Goal: Communication & Community: Answer question/provide support

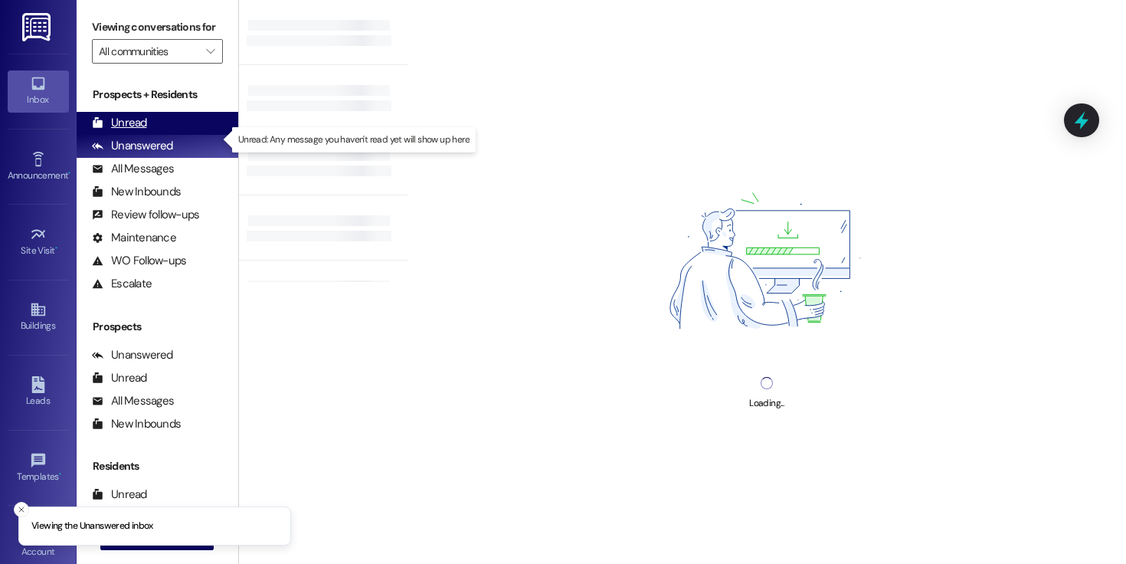
click at [173, 130] on div "Unread (0)" at bounding box center [158, 123] width 162 height 23
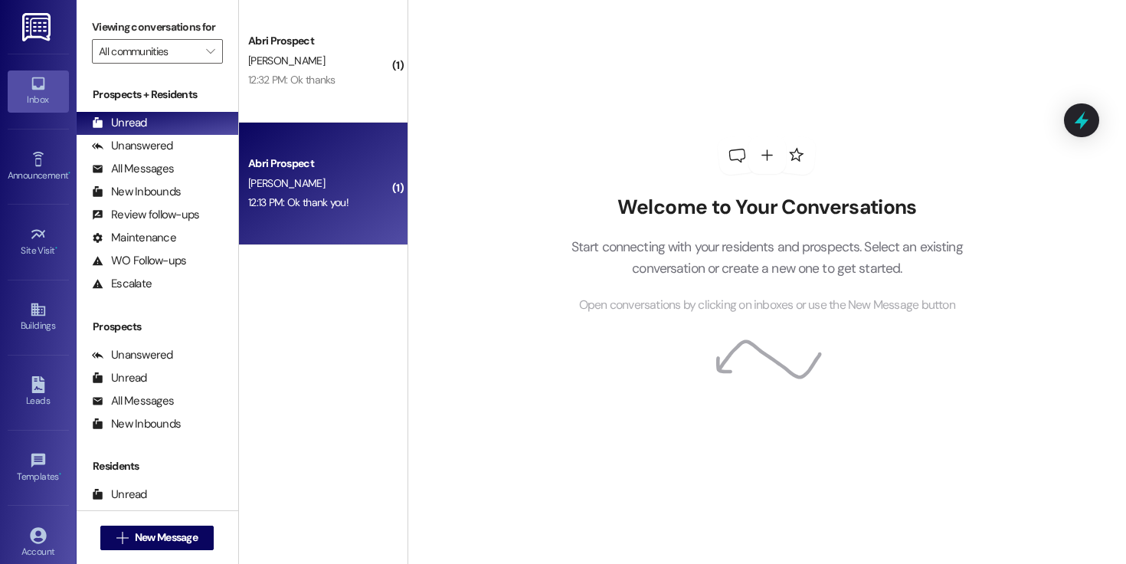
click at [306, 188] on div "[PERSON_NAME]" at bounding box center [319, 183] width 145 height 19
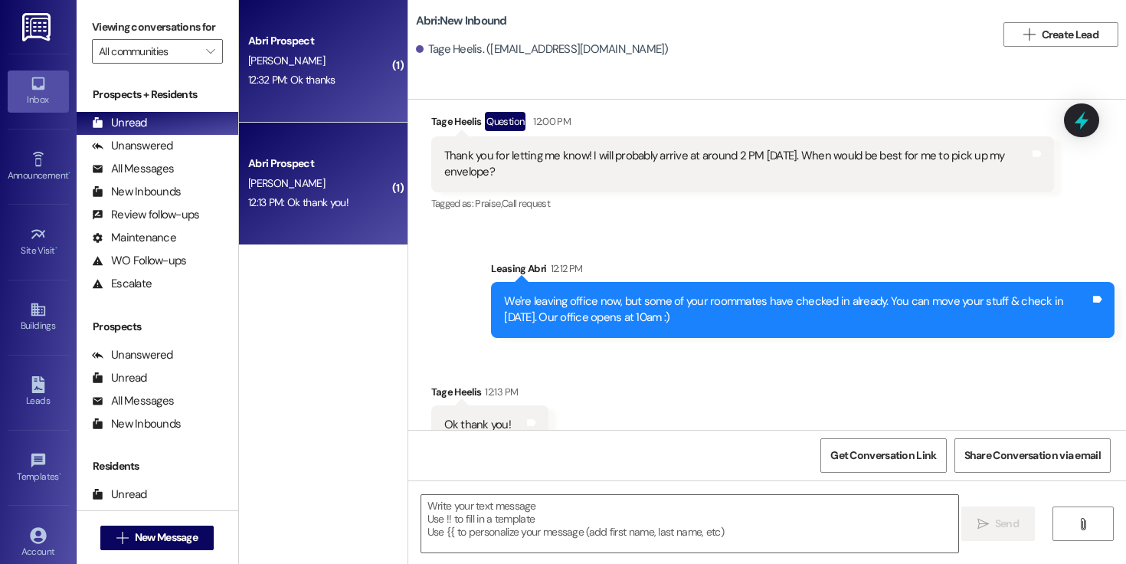
scroll to position [2890, 0]
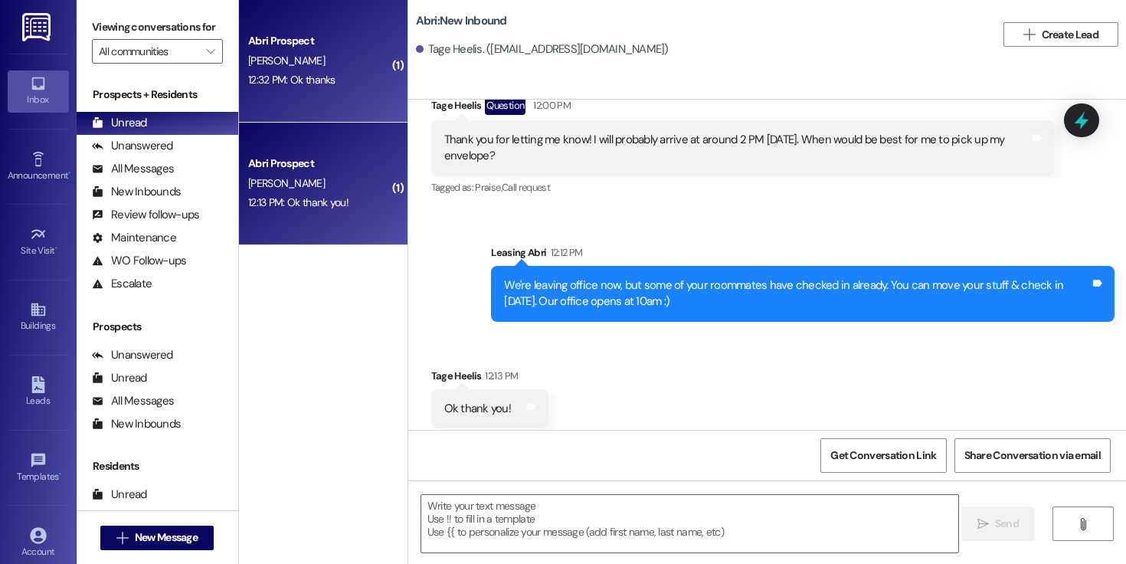
click at [311, 77] on div "12:32 PM: Ok thanks 12:32 PM: Ok thanks" at bounding box center [291, 80] width 87 height 14
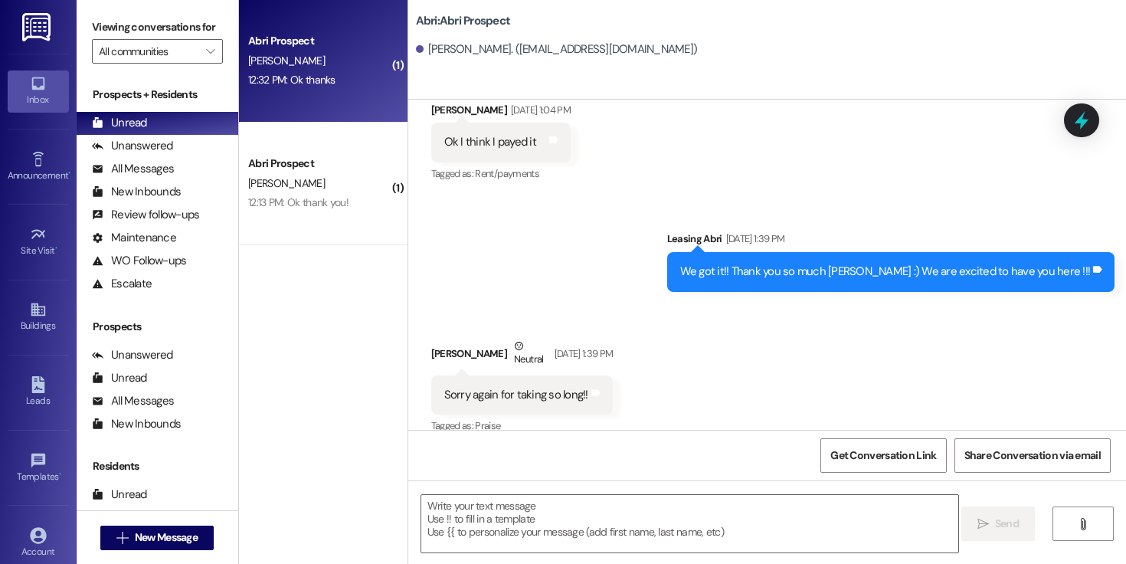
scroll to position [3298, 0]
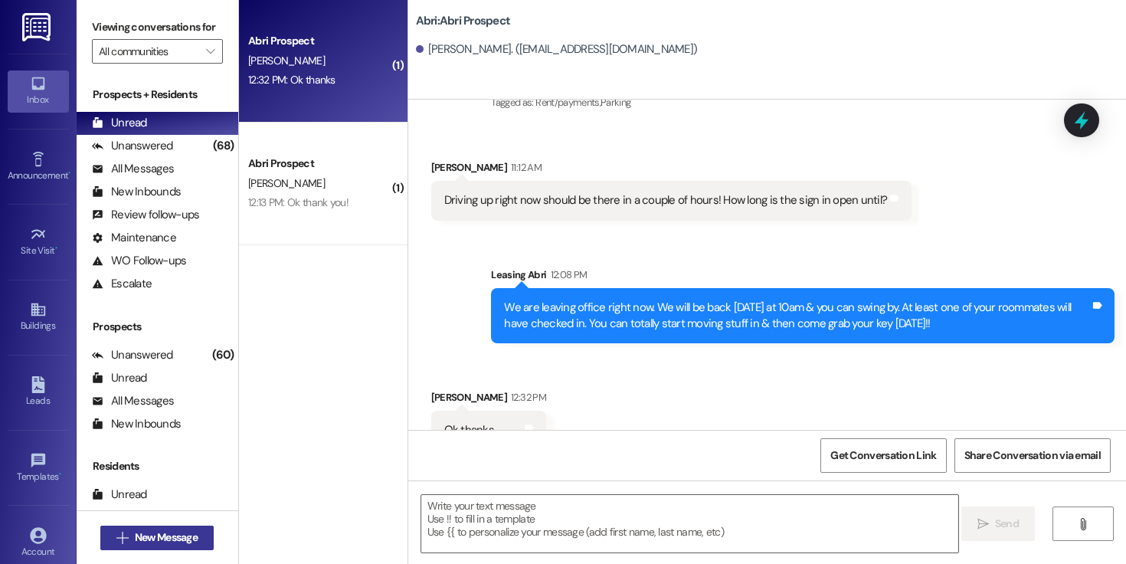
click at [175, 536] on span "New Message" at bounding box center [166, 537] width 63 height 16
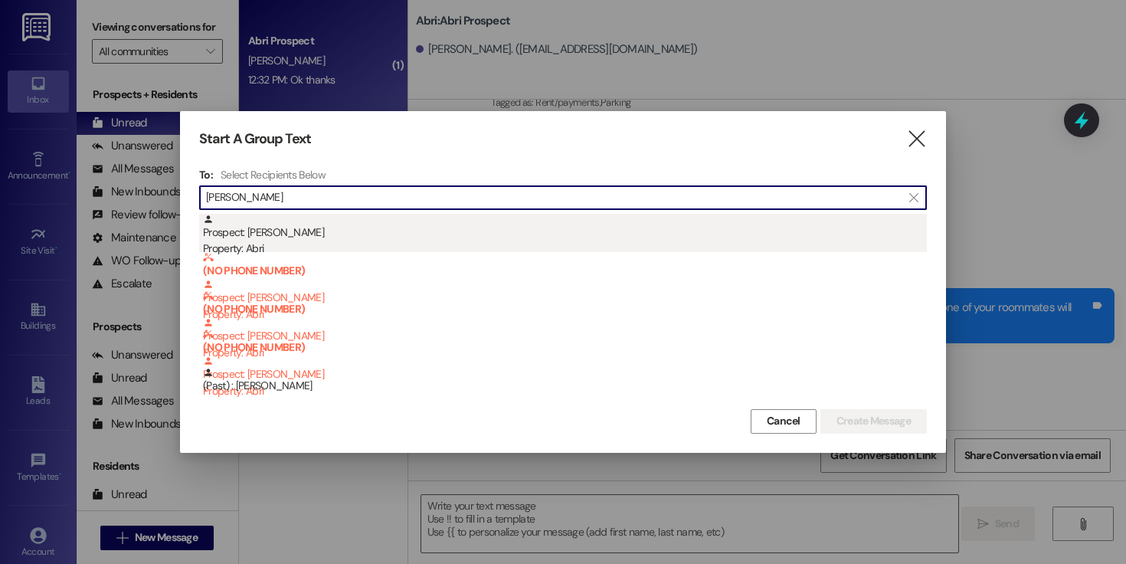
type input "[PERSON_NAME]"
click at [337, 248] on div "Property: Abri" at bounding box center [565, 248] width 724 height 16
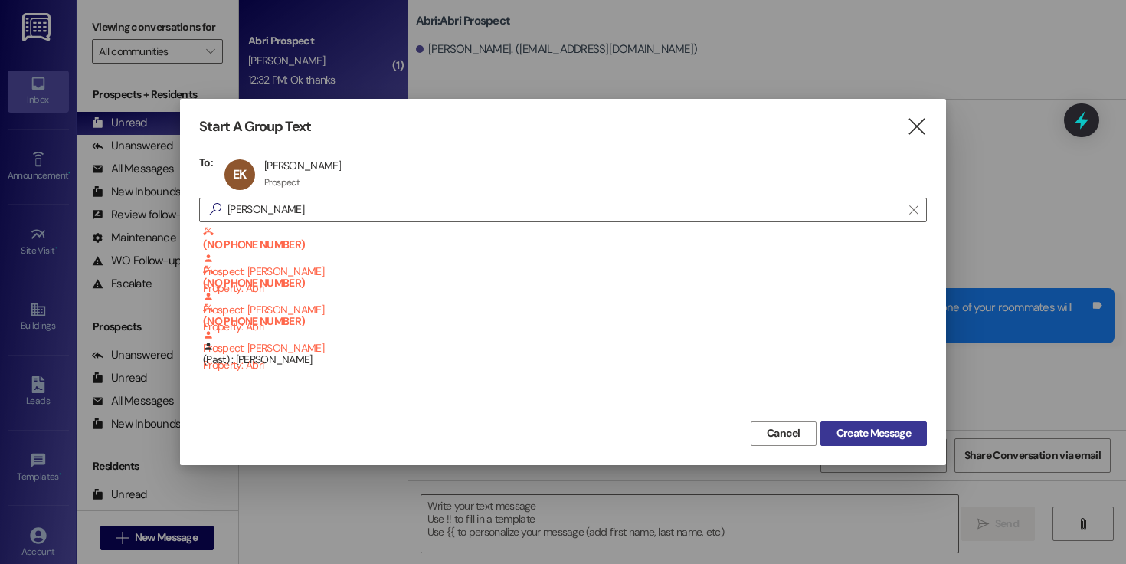
click at [911, 435] on span "Create Message" at bounding box center [873, 433] width 80 height 16
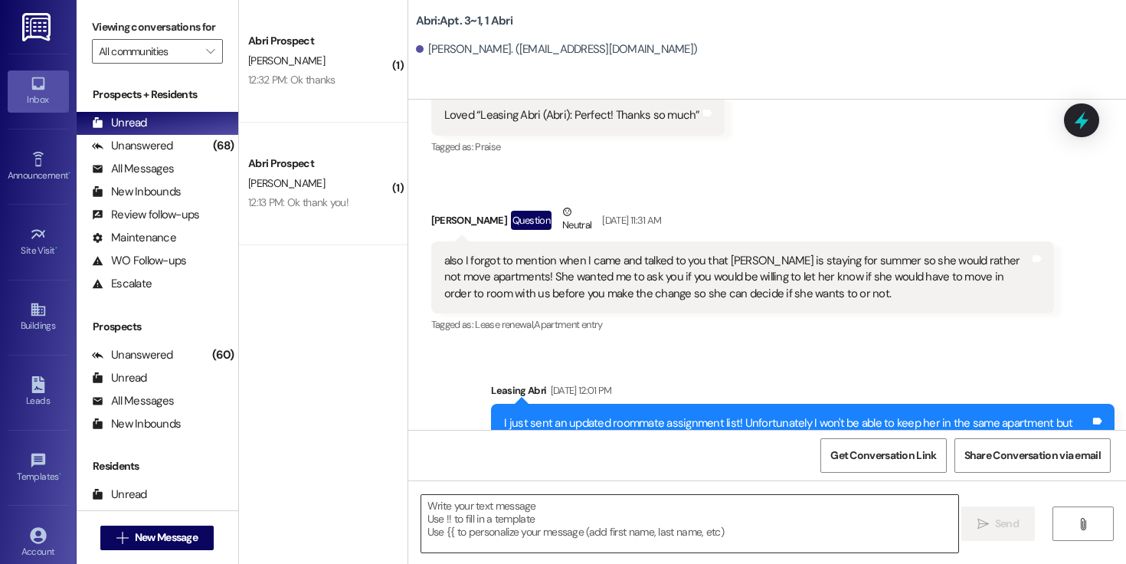
click at [565, 513] on textarea at bounding box center [689, 523] width 537 height 57
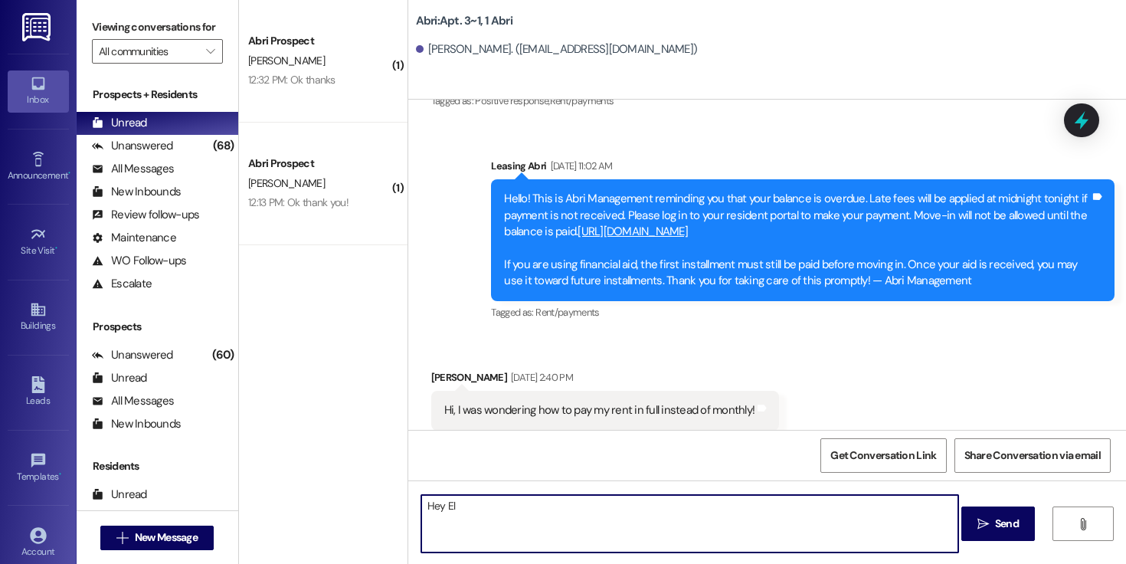
scroll to position [5006, 0]
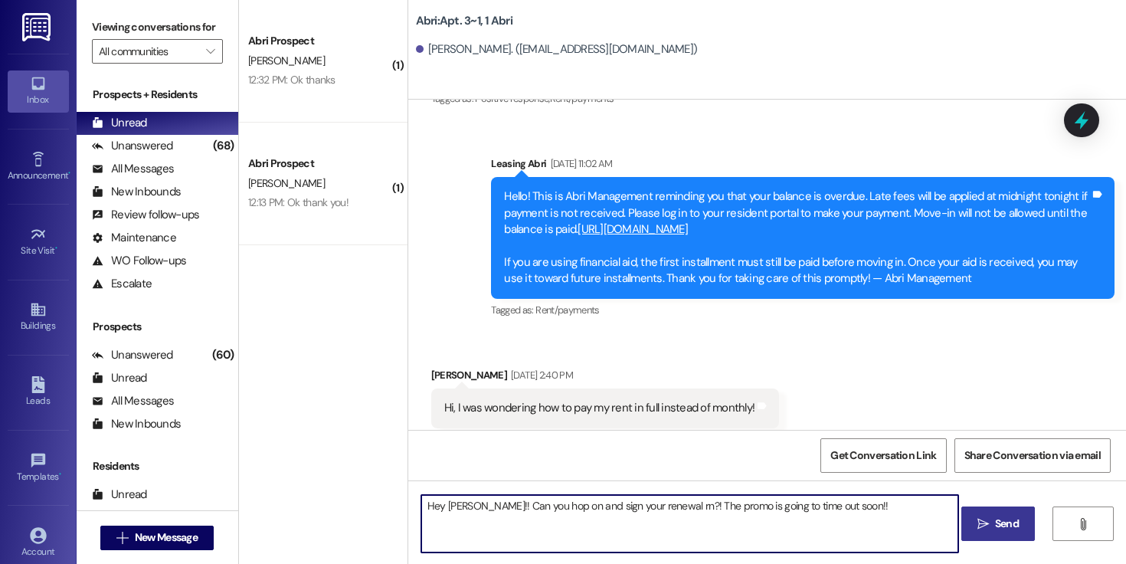
type textarea "Hey [PERSON_NAME]!! Can you hop on and sign your renewal rn?! The promo is goin…"
click at [990, 520] on span " Send" at bounding box center [998, 523] width 48 height 16
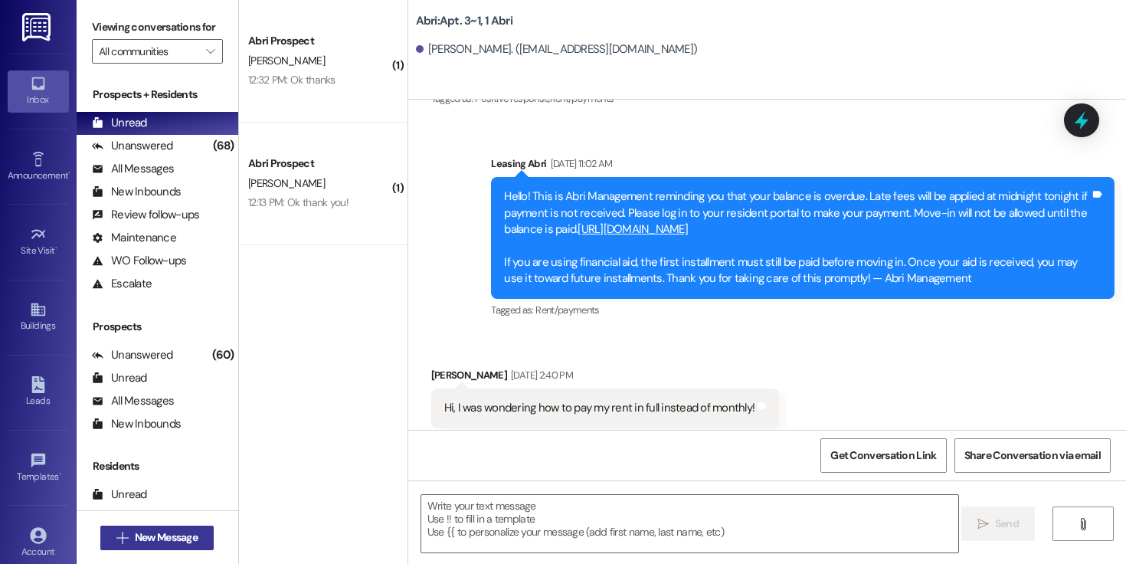
click at [185, 533] on span "New Message" at bounding box center [166, 537] width 63 height 16
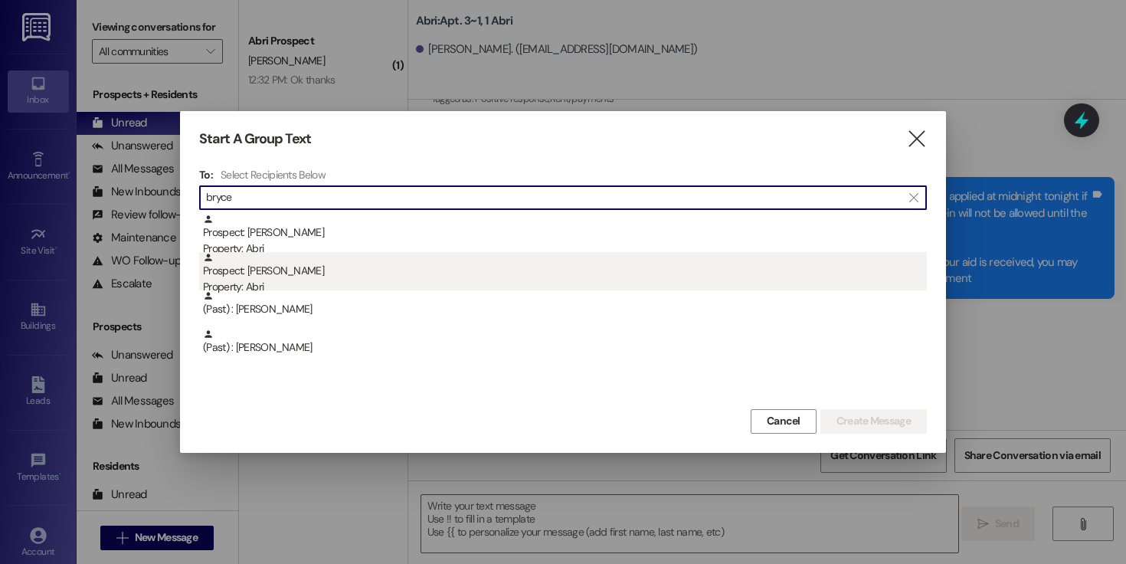
type input "bryce"
click at [365, 269] on div "Prospect: [PERSON_NAME] Property: Abri" at bounding box center [565, 274] width 724 height 44
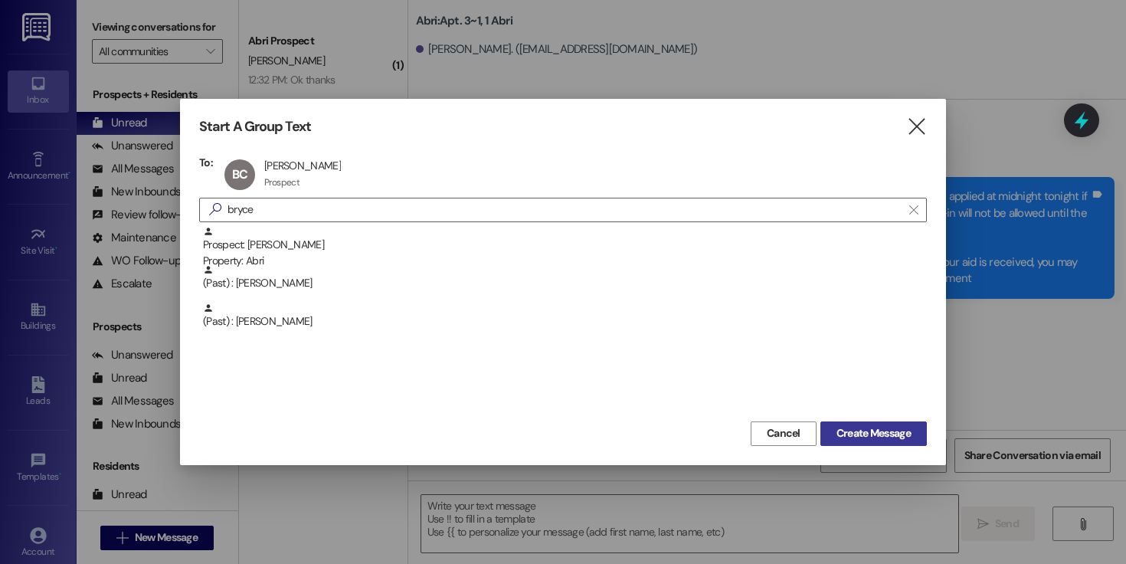
click at [860, 422] on button "Create Message" at bounding box center [873, 433] width 106 height 25
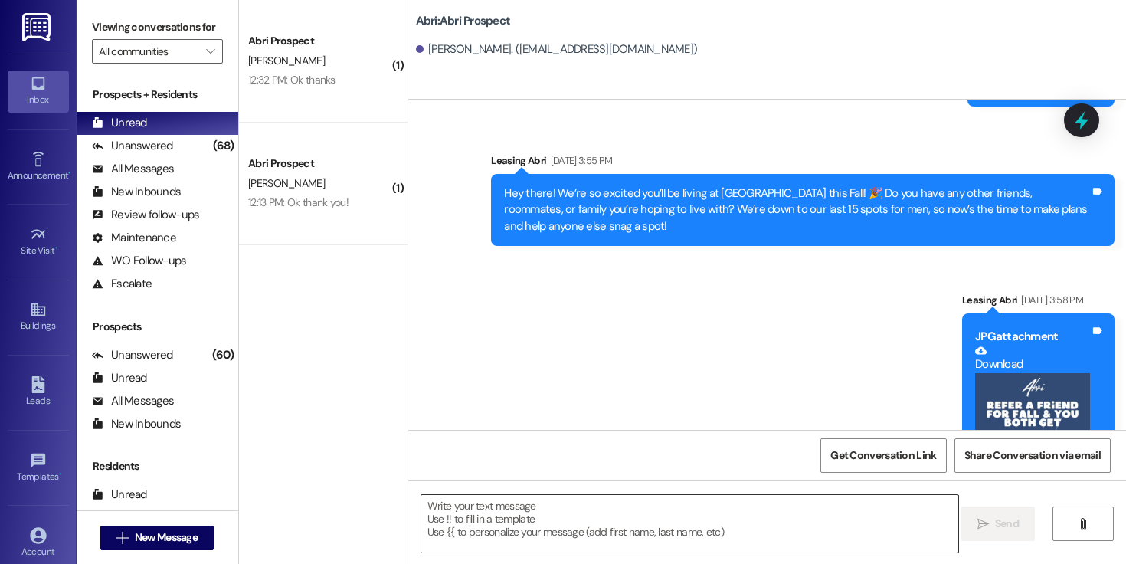
click at [591, 513] on textarea at bounding box center [689, 523] width 537 height 57
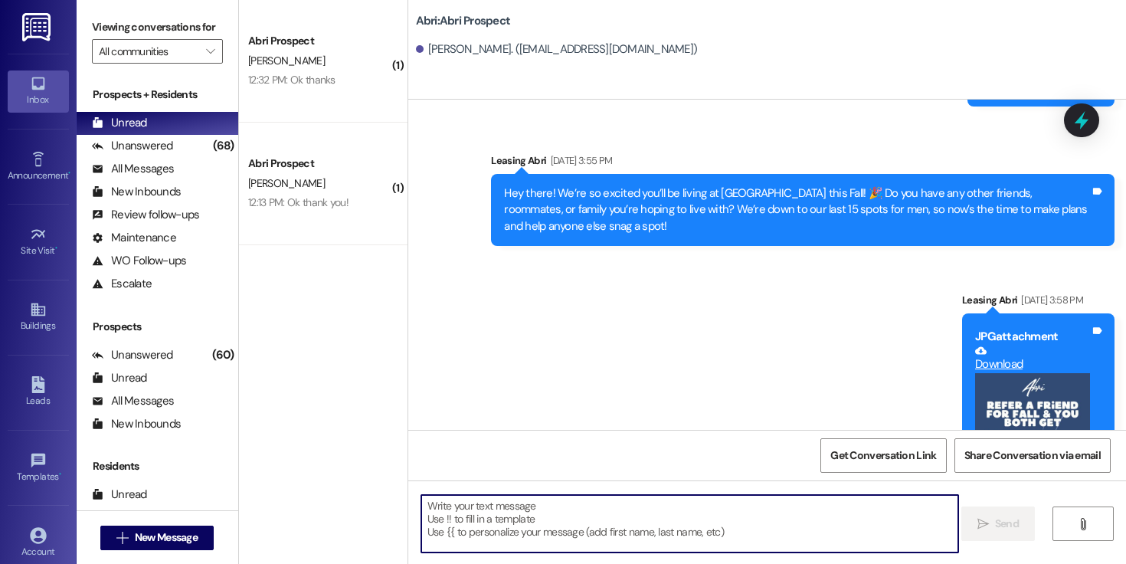
scroll to position [967, 0]
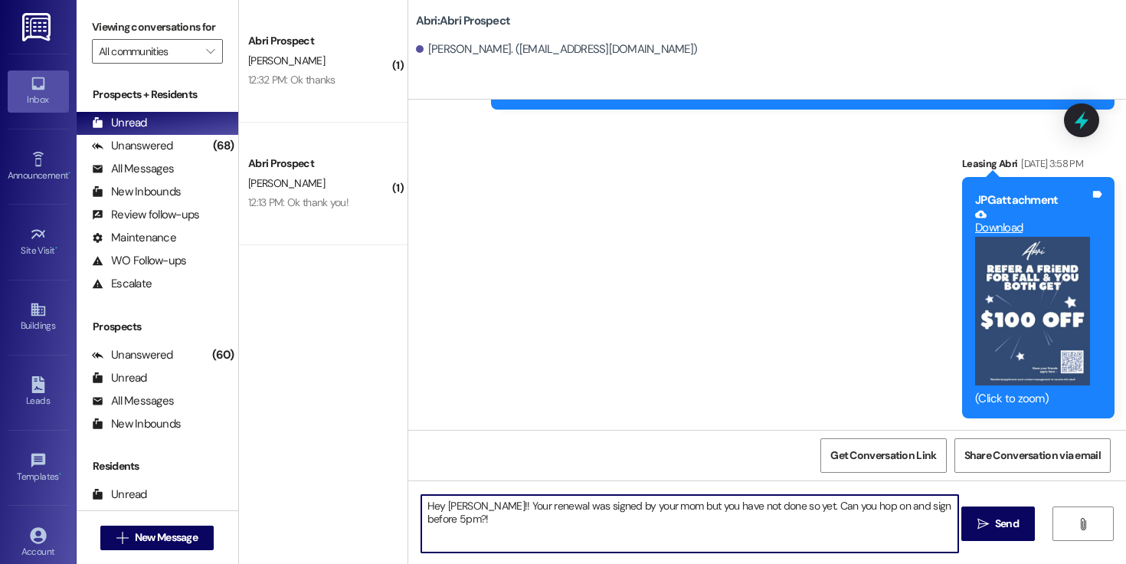
type textarea "Hey [PERSON_NAME]!! Your renewal was signed by your mom but you have not done s…"
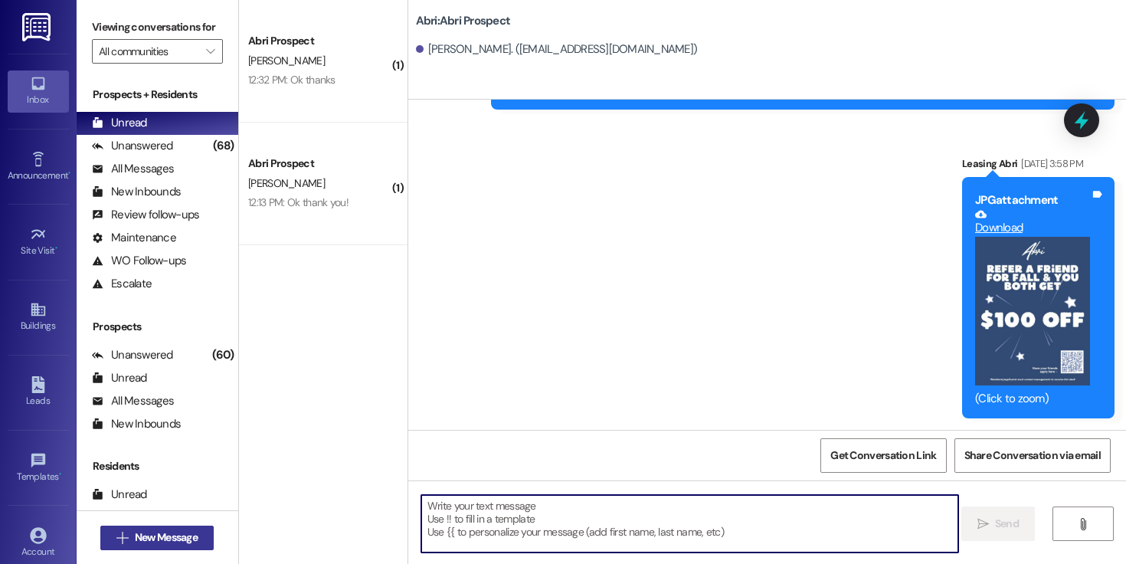
click at [172, 530] on span "New Message" at bounding box center [166, 537] width 63 height 16
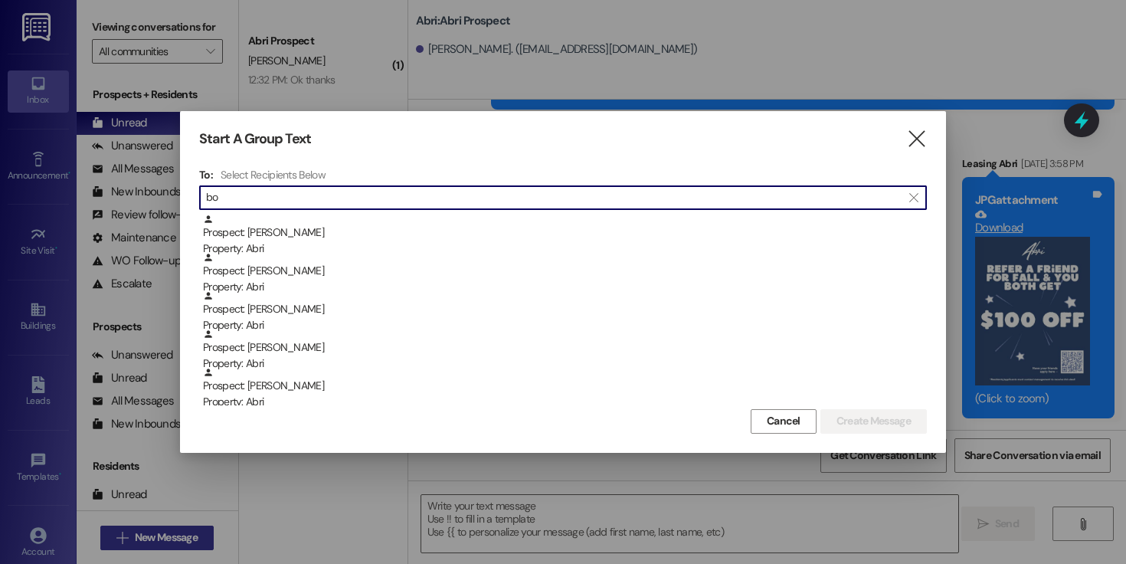
type input "b"
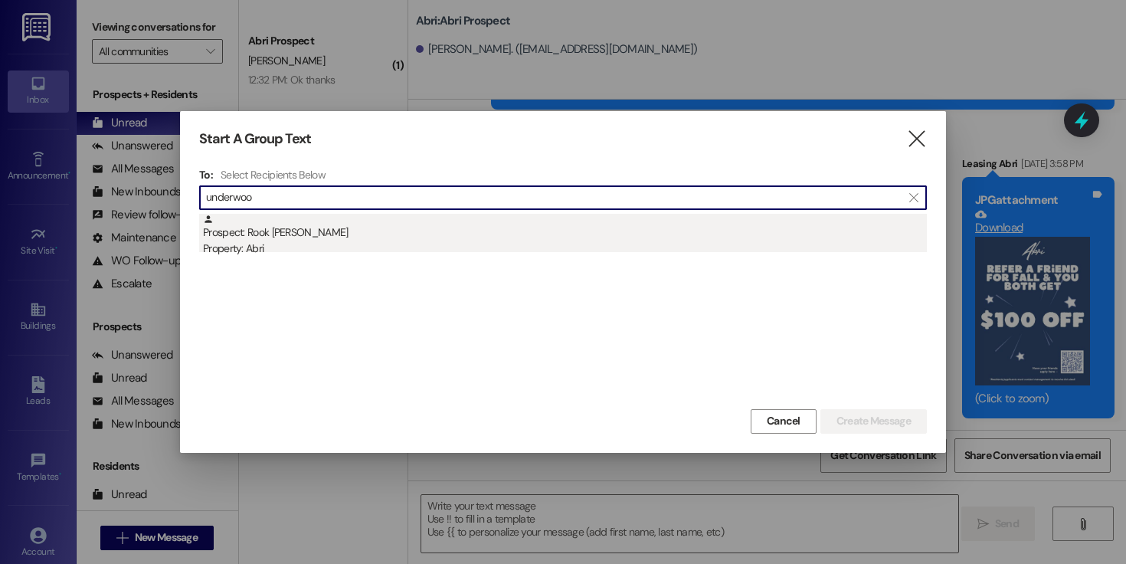
type input "underwoo"
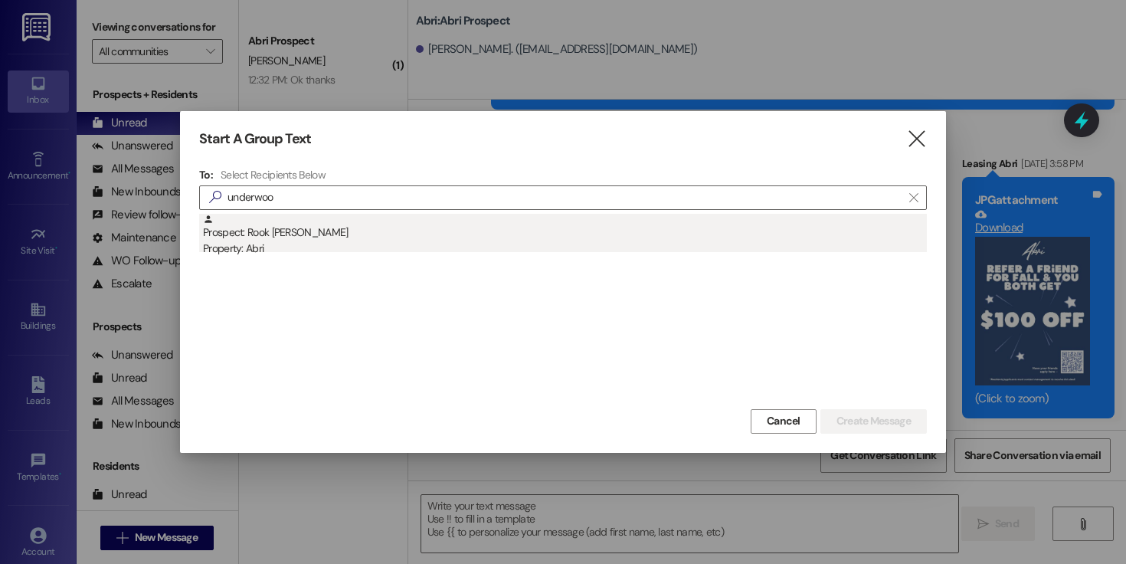
click at [451, 221] on div "Prospect: Rook [PERSON_NAME] Property: Abri" at bounding box center [565, 236] width 724 height 44
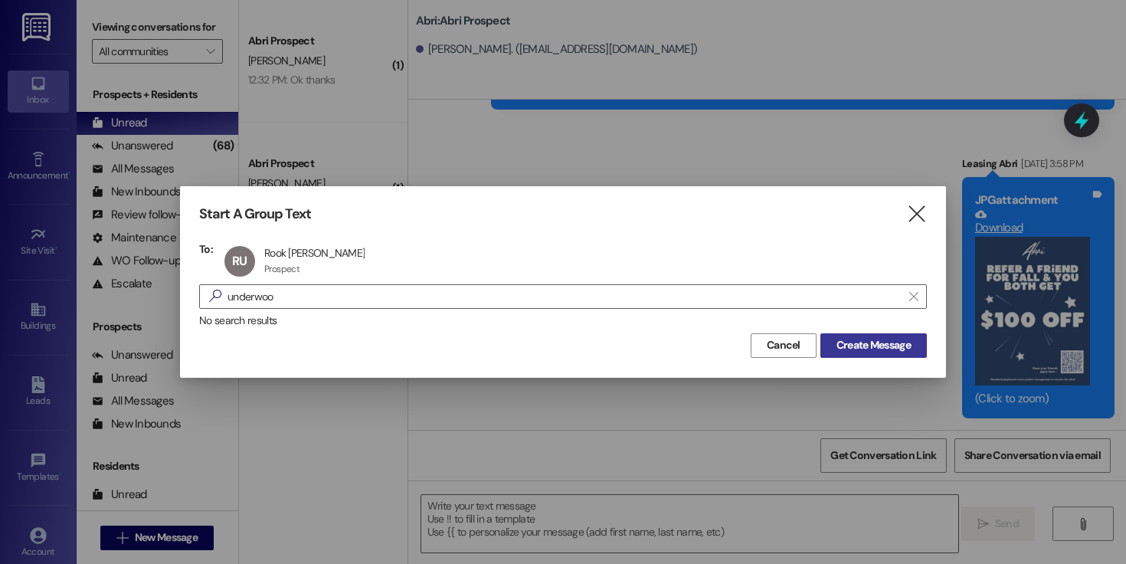
click at [865, 352] on span "Create Message" at bounding box center [873, 345] width 74 height 16
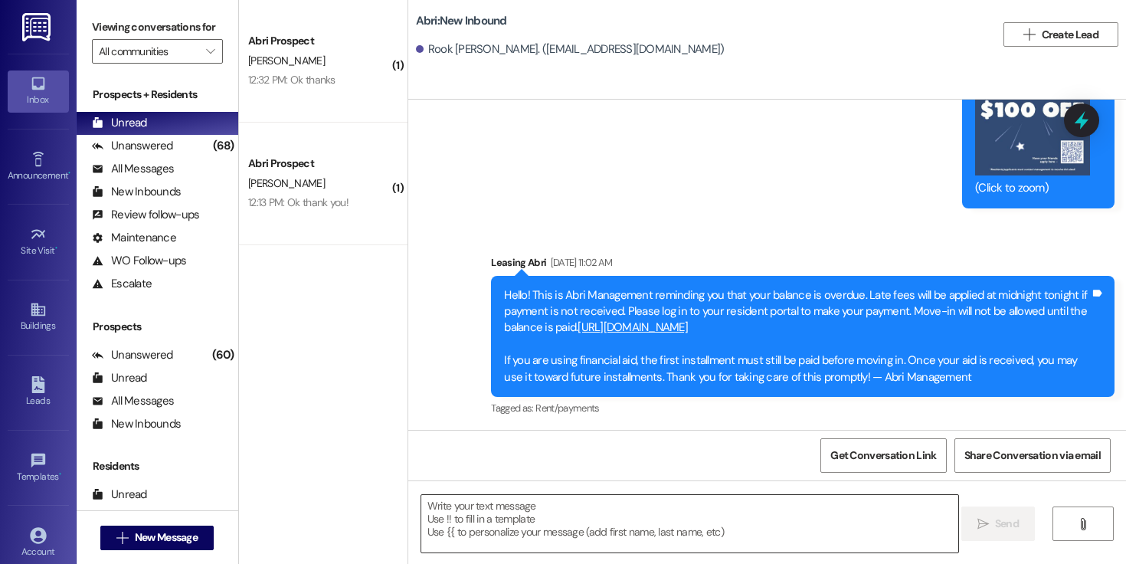
scroll to position [3444, 0]
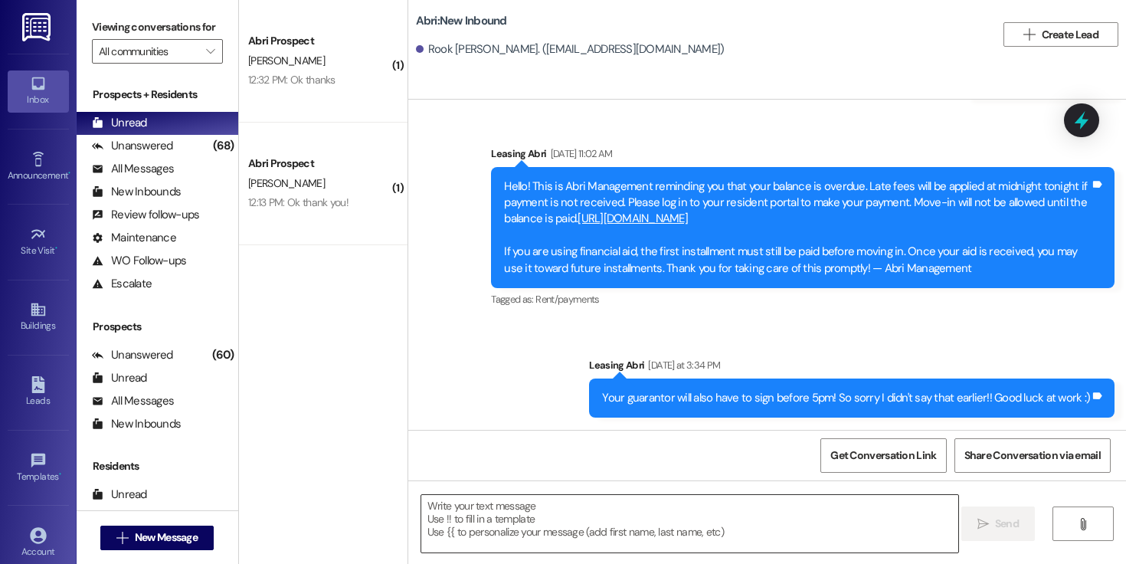
click at [548, 519] on textarea at bounding box center [689, 523] width 537 height 57
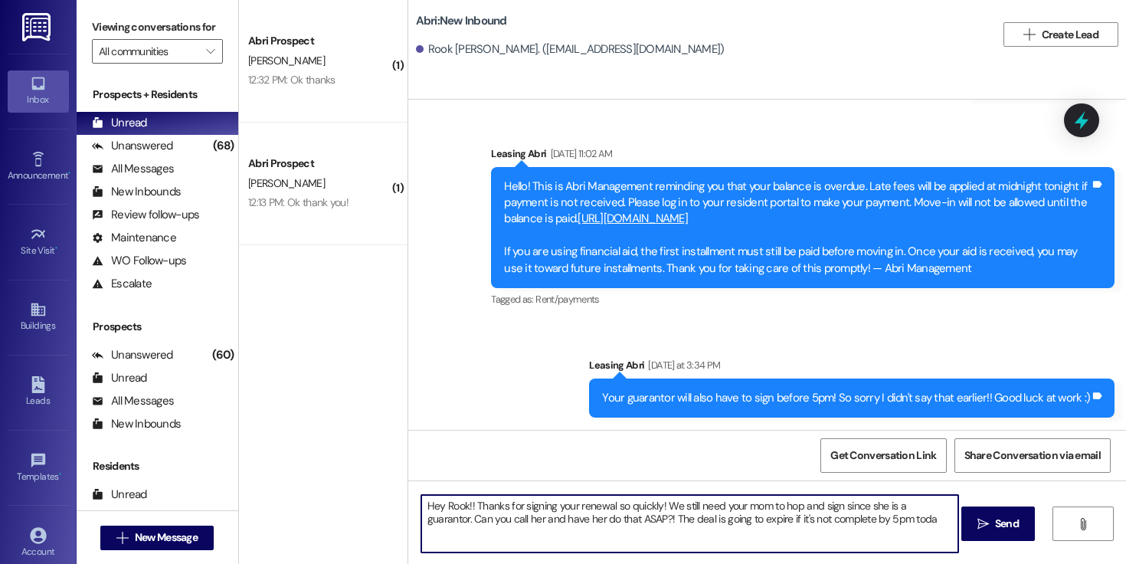
type textarea "Hey Rook!! Thanks for signing your renewal so quickly! We still need your mom t…"
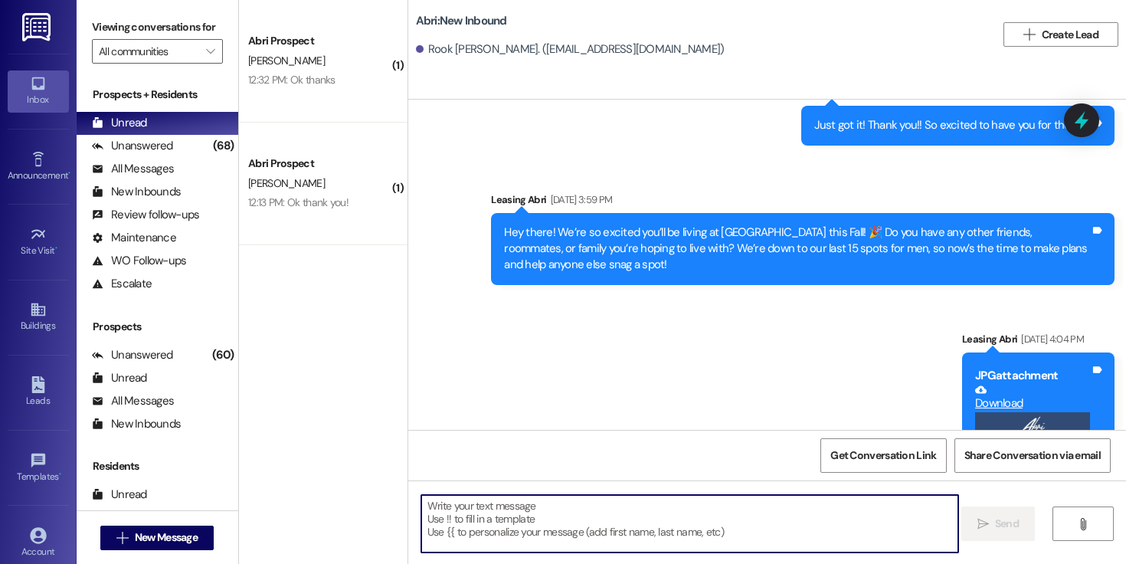
scroll to position [3568, 0]
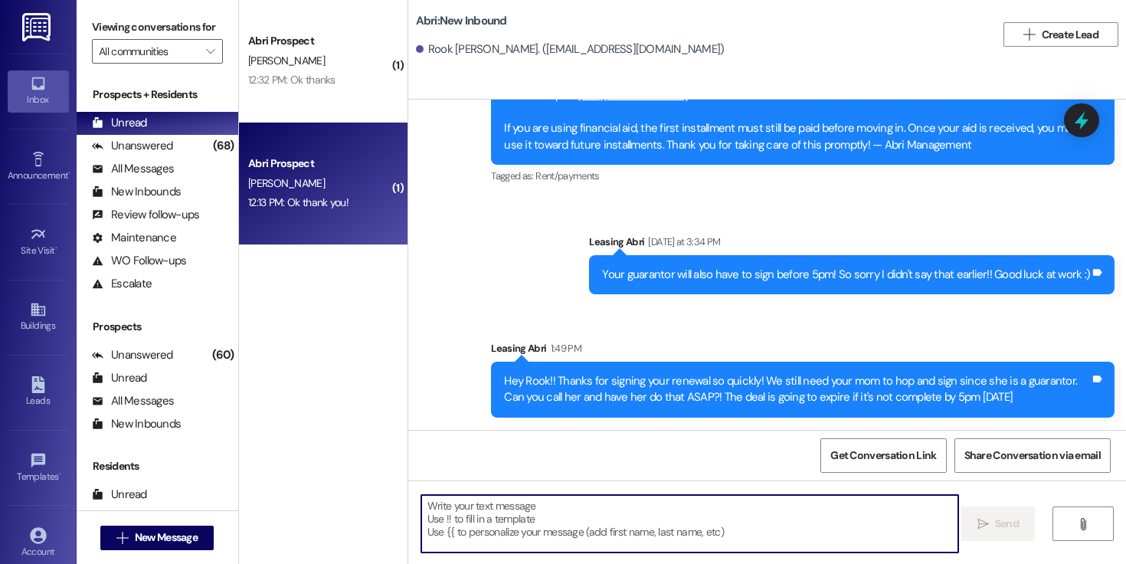
click at [327, 185] on div "[PERSON_NAME]" at bounding box center [319, 183] width 145 height 19
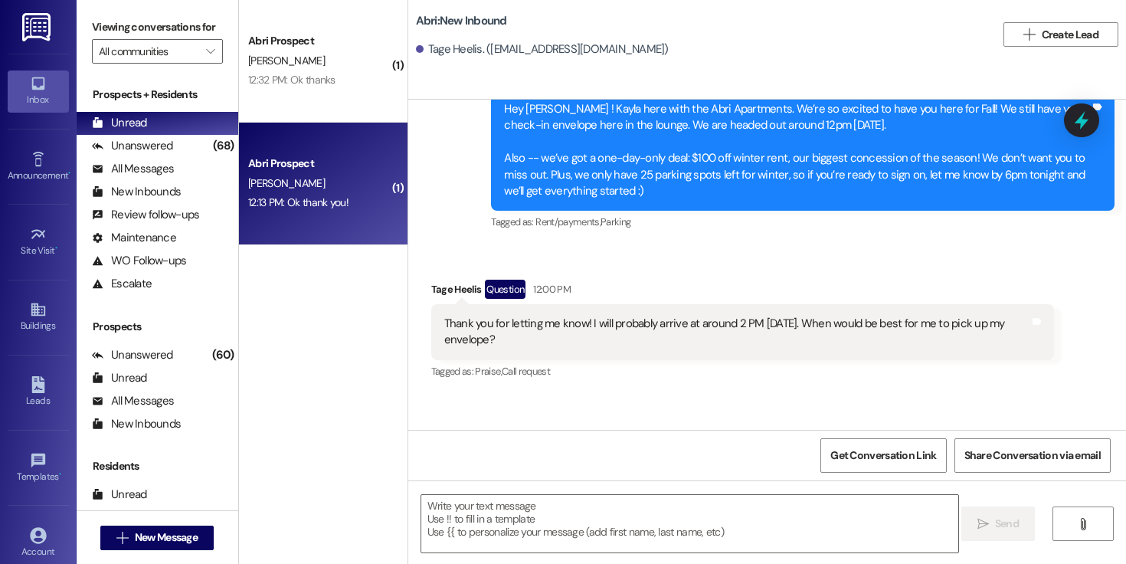
scroll to position [2891, 0]
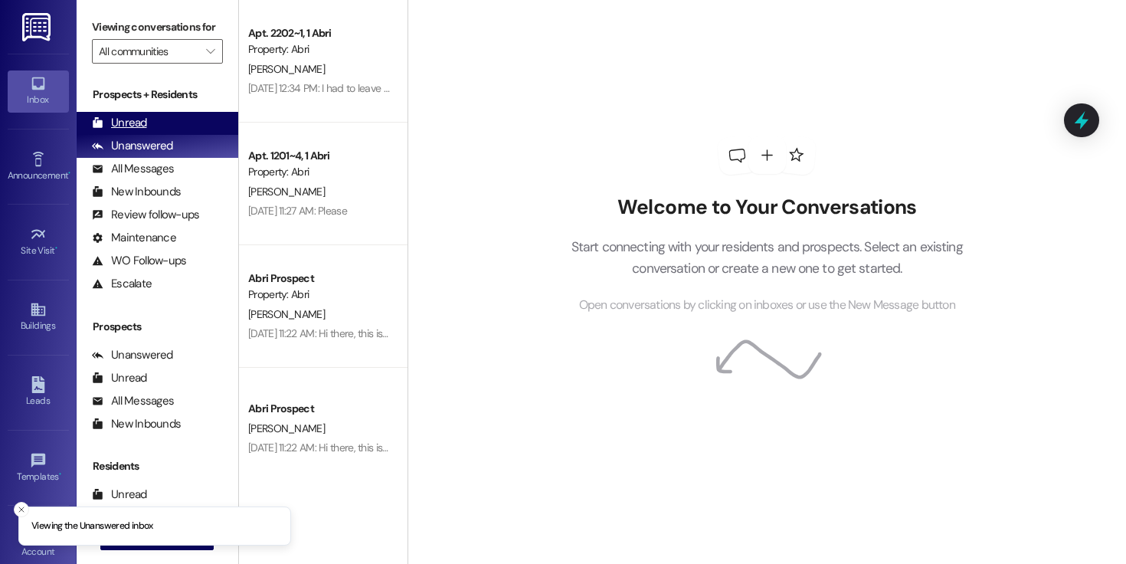
click at [152, 131] on div "Unread (0)" at bounding box center [158, 123] width 162 height 23
